Goal: Information Seeking & Learning: Understand process/instructions

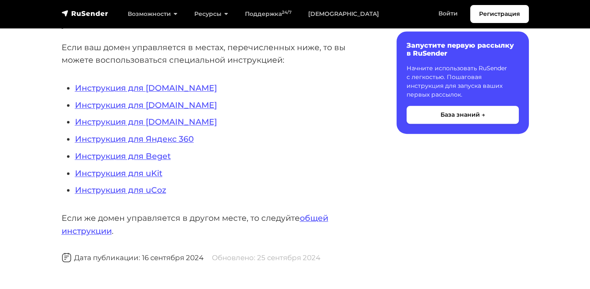
scroll to position [837, 0]
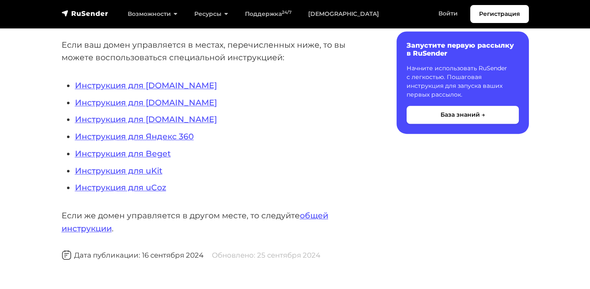
scroll to position [795, 0]
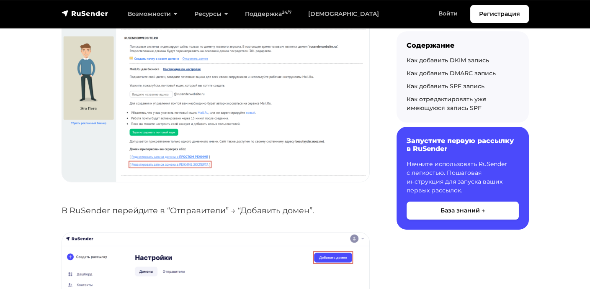
scroll to position [419, 0]
